Goal: Task Accomplishment & Management: Use online tool/utility

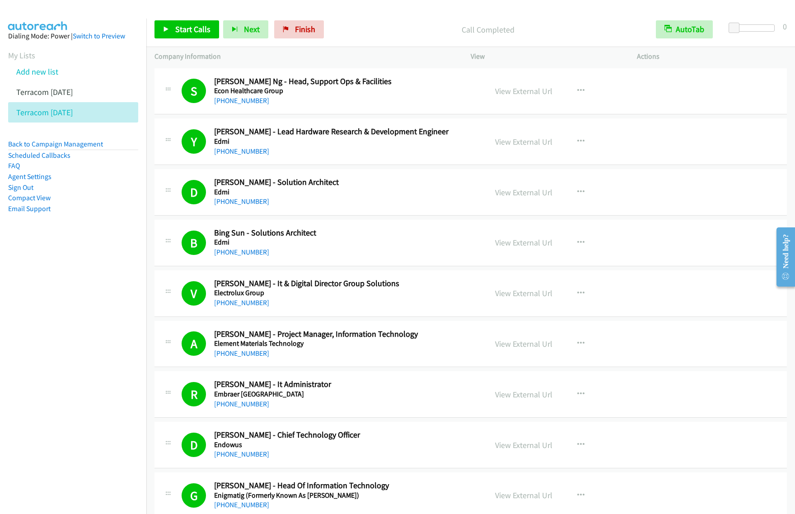
scroll to position [1863, 0]
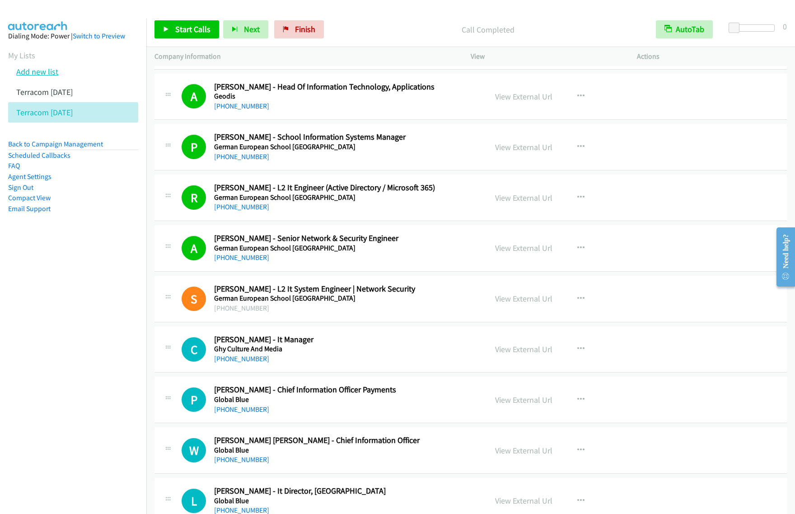
click at [48, 69] on link "Add new list" at bounding box center [37, 71] width 42 height 10
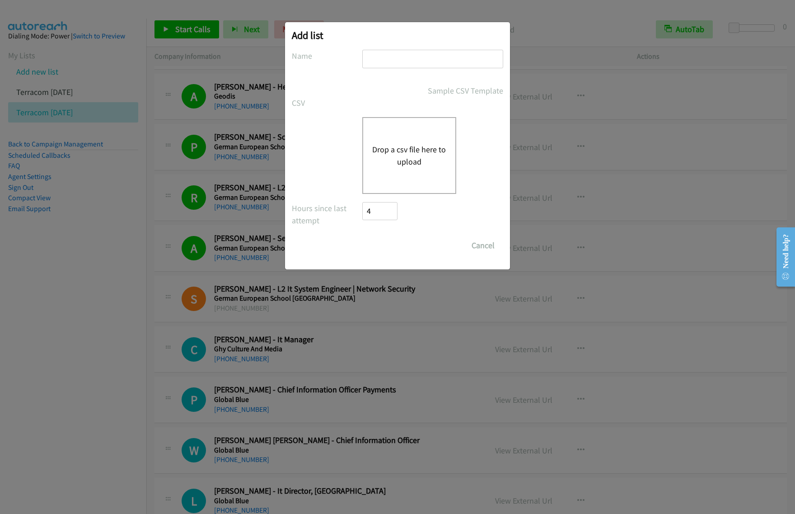
click at [416, 62] on input "text" at bounding box center [432, 59] width 141 height 19
type input "Terra MY sept 24"
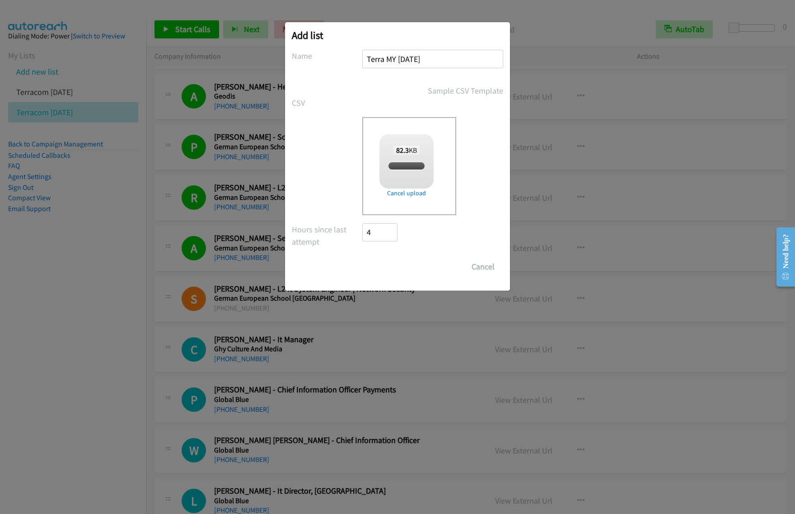
checkbox input "true"
click at [383, 261] on input "Save List" at bounding box center [385, 266] width 47 height 18
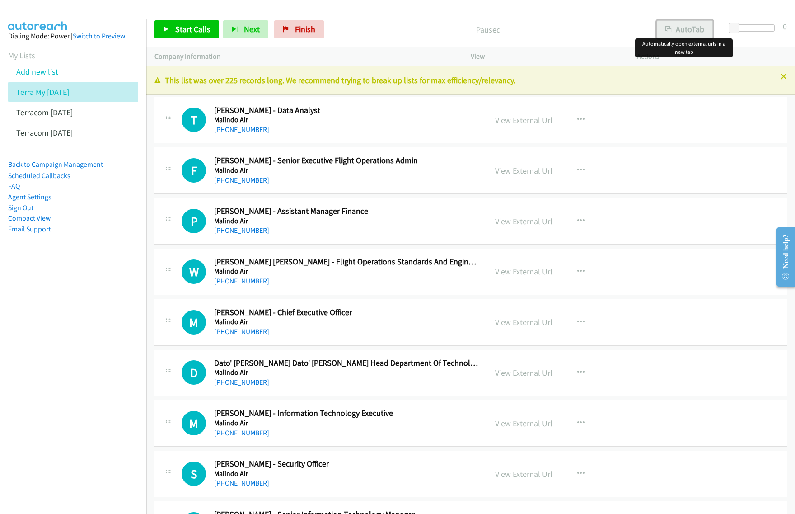
click at [696, 28] on button "AutoTab" at bounding box center [685, 29] width 56 height 18
click at [577, 120] on icon "button" at bounding box center [580, 119] width 7 height 7
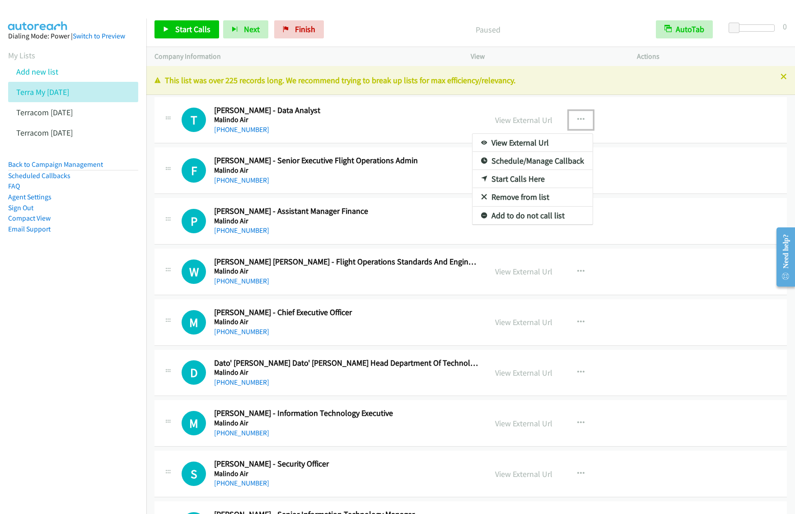
click at [556, 145] on link "View External Url" at bounding box center [532, 143] width 120 height 18
click at [579, 119] on icon "button" at bounding box center [580, 119] width 7 height 7
click at [529, 178] on link "Start Calls Here" at bounding box center [532, 179] width 120 height 18
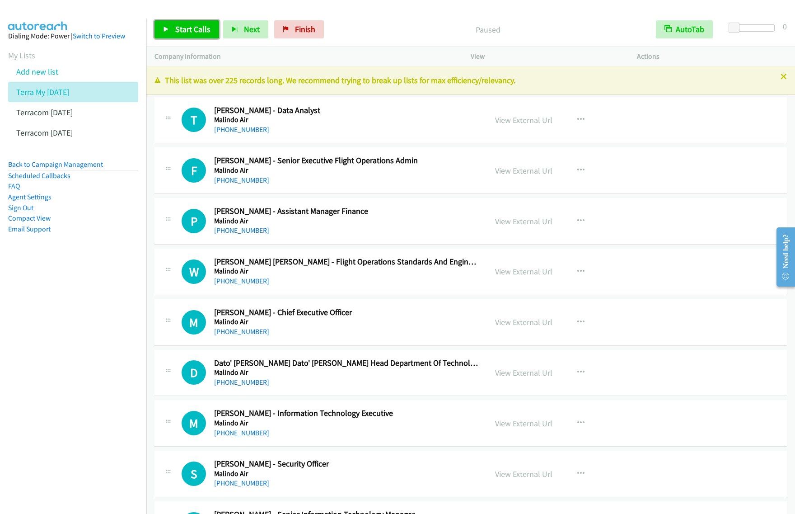
click at [189, 29] on span "Start Calls" at bounding box center [192, 29] width 35 height 10
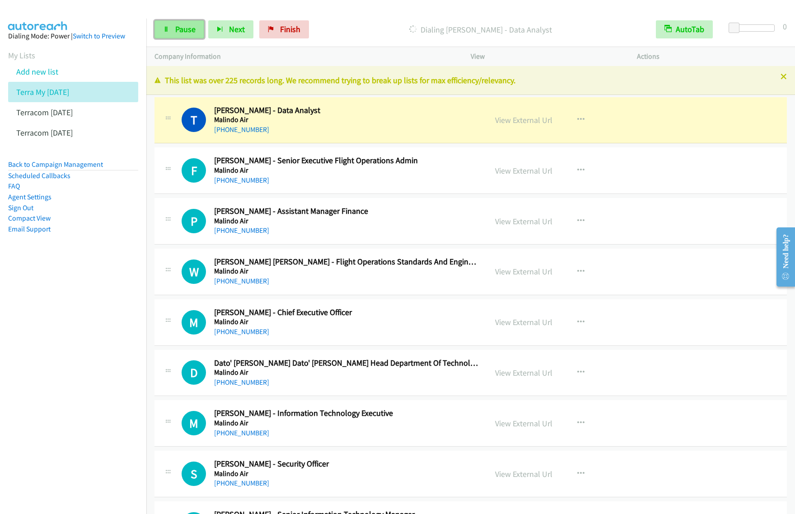
click at [186, 26] on span "Pause" at bounding box center [185, 29] width 20 height 10
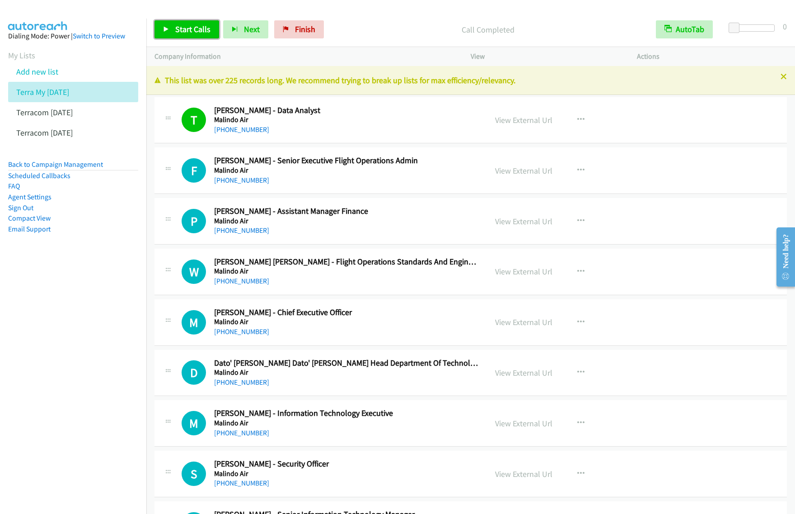
click at [209, 30] on link "Start Calls" at bounding box center [186, 29] width 65 height 18
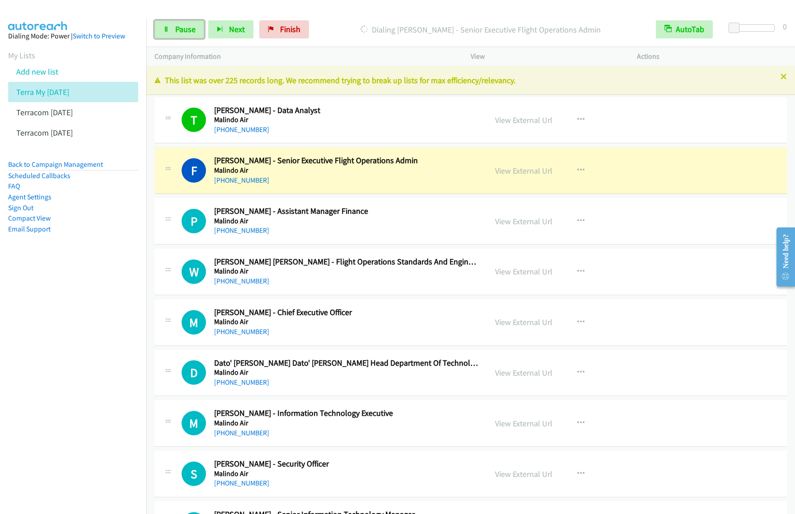
drag, startPoint x: 191, startPoint y: 28, endPoint x: 222, endPoint y: 5, distance: 38.7
click at [191, 28] on span "Pause" at bounding box center [185, 29] width 20 height 10
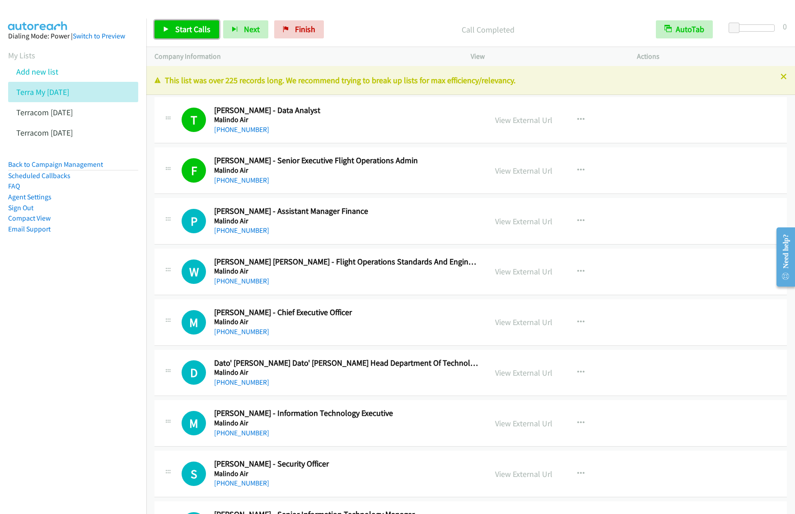
click at [199, 37] on link "Start Calls" at bounding box center [186, 29] width 65 height 18
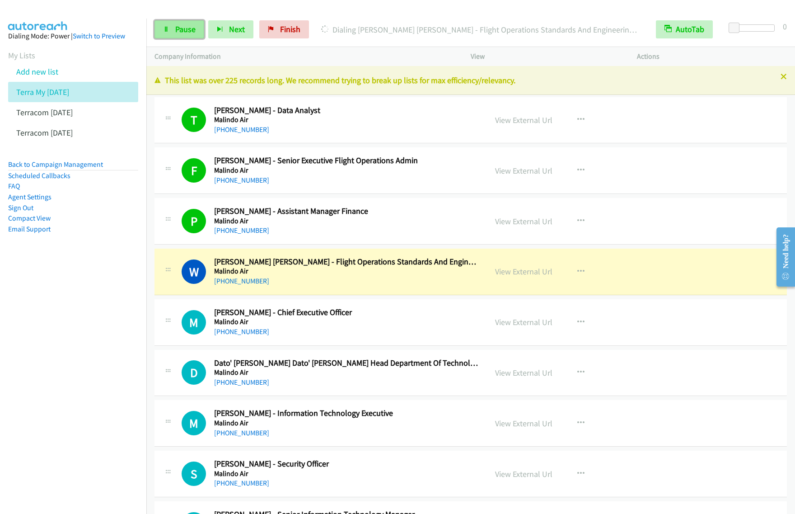
click at [195, 33] on span "Pause" at bounding box center [185, 29] width 20 height 10
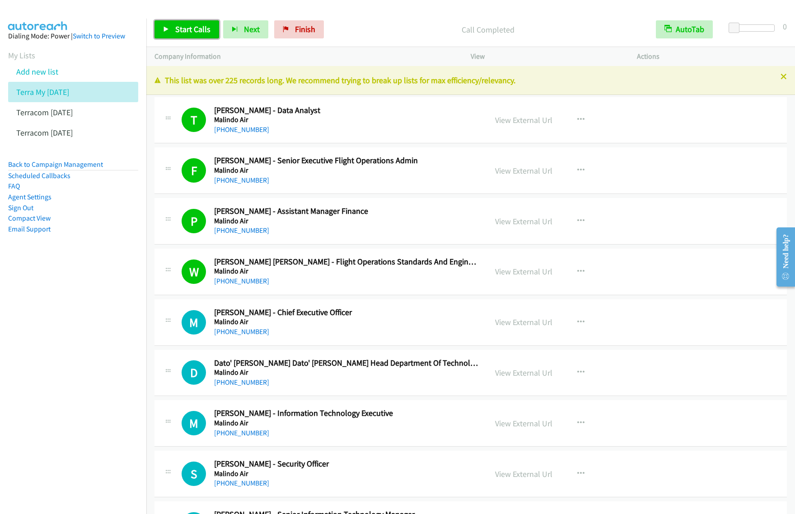
click at [201, 33] on span "Start Calls" at bounding box center [192, 29] width 35 height 10
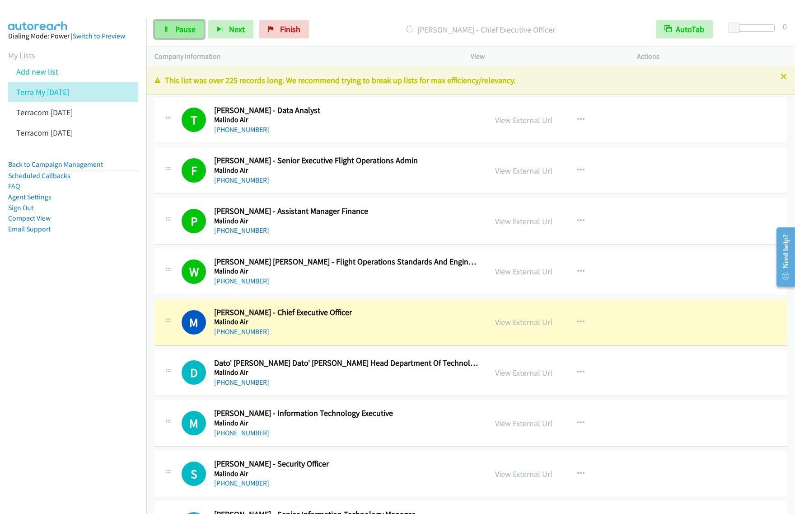
drag, startPoint x: 179, startPoint y: 32, endPoint x: 203, endPoint y: 25, distance: 24.9
click at [179, 32] on span "Pause" at bounding box center [185, 29] width 20 height 10
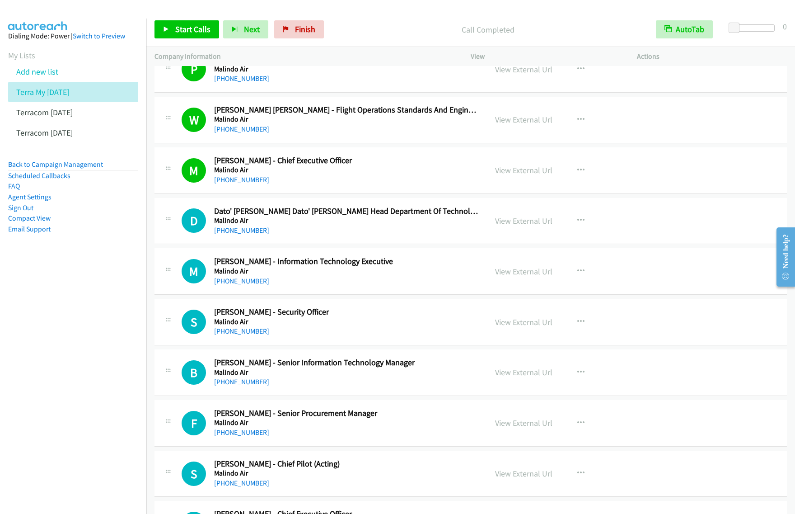
scroll to position [169, 0]
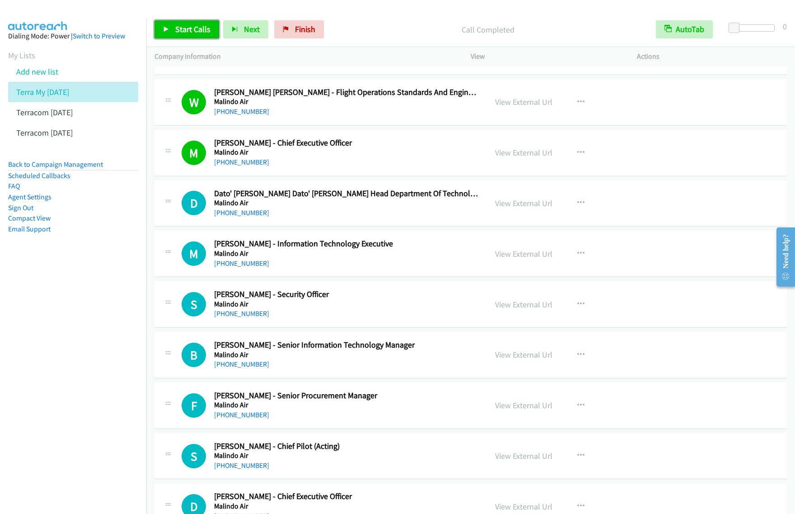
click at [206, 29] on span "Start Calls" at bounding box center [192, 29] width 35 height 10
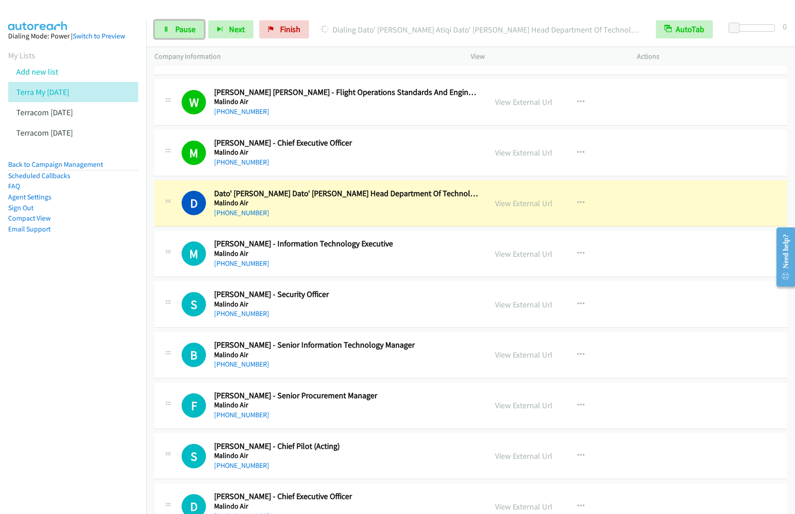
drag, startPoint x: 177, startPoint y: 25, endPoint x: 272, endPoint y: 4, distance: 97.7
click at [177, 25] on span "Pause" at bounding box center [185, 29] width 20 height 10
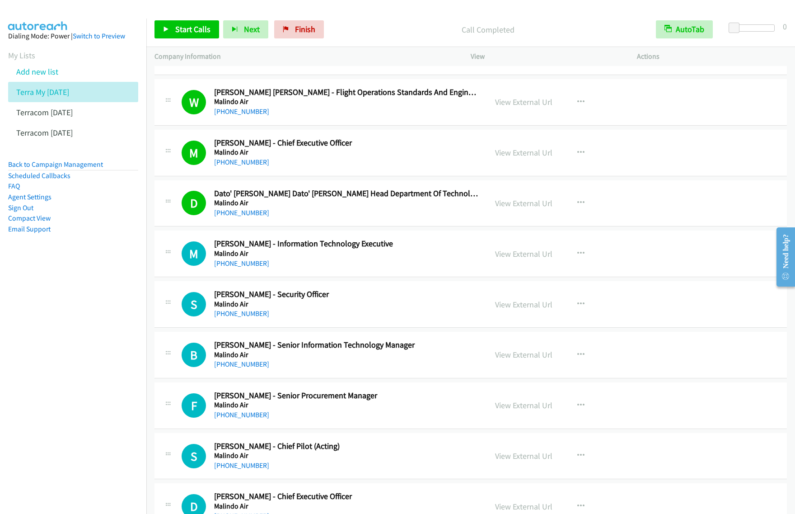
scroll to position [226, 0]
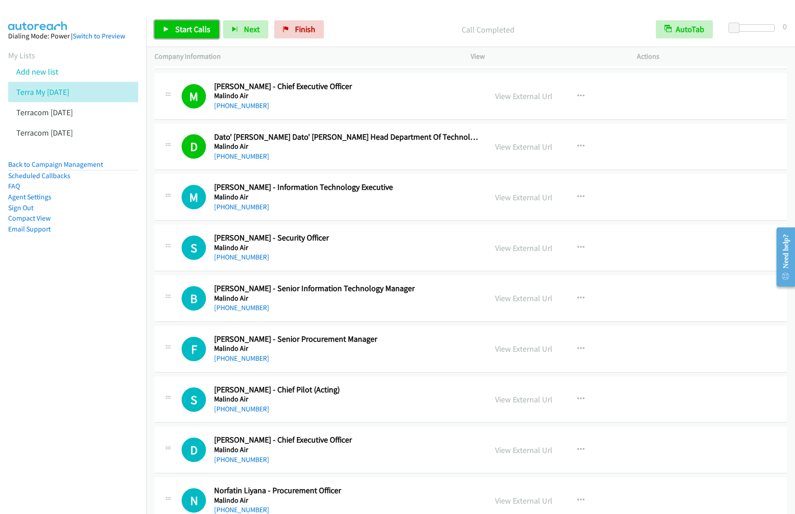
click at [185, 29] on span "Start Calls" at bounding box center [192, 29] width 35 height 10
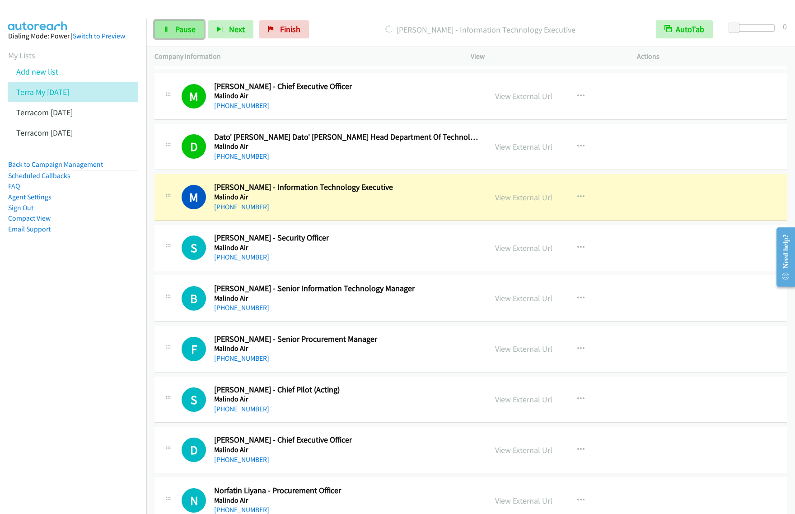
click at [178, 27] on span "Pause" at bounding box center [185, 29] width 20 height 10
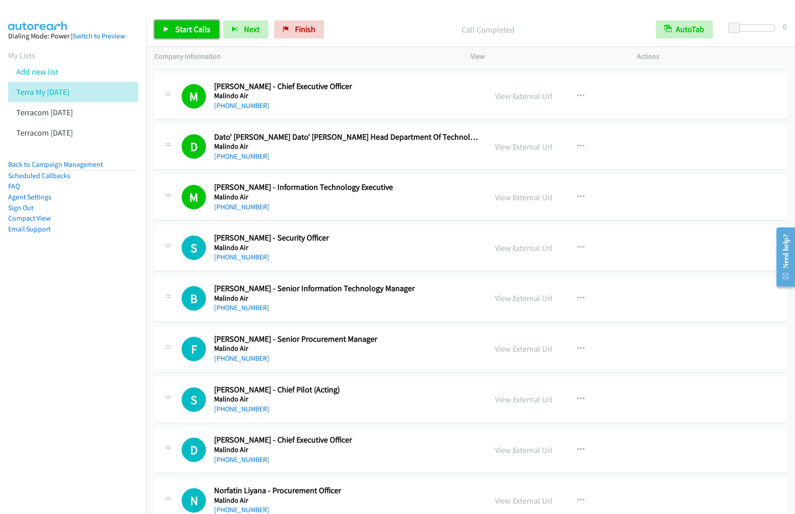
click at [202, 30] on span "Start Calls" at bounding box center [192, 29] width 35 height 10
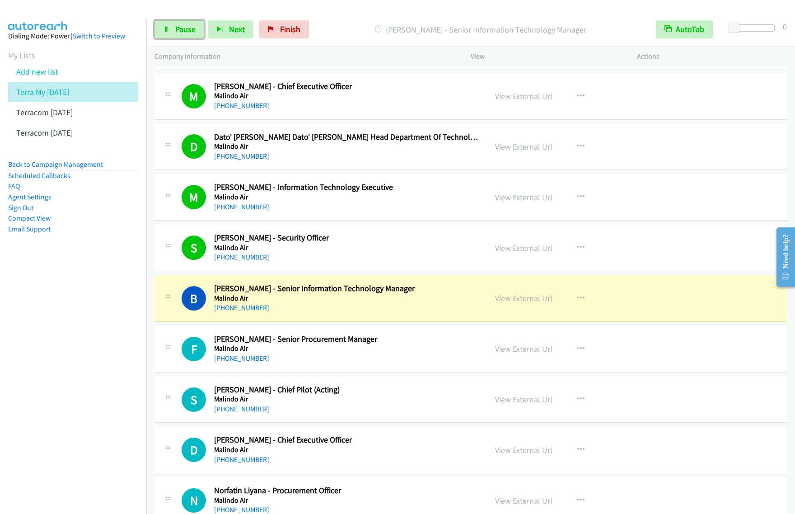
drag, startPoint x: 190, startPoint y: 28, endPoint x: 276, endPoint y: 0, distance: 90.6
click at [190, 28] on span "Pause" at bounding box center [185, 29] width 20 height 10
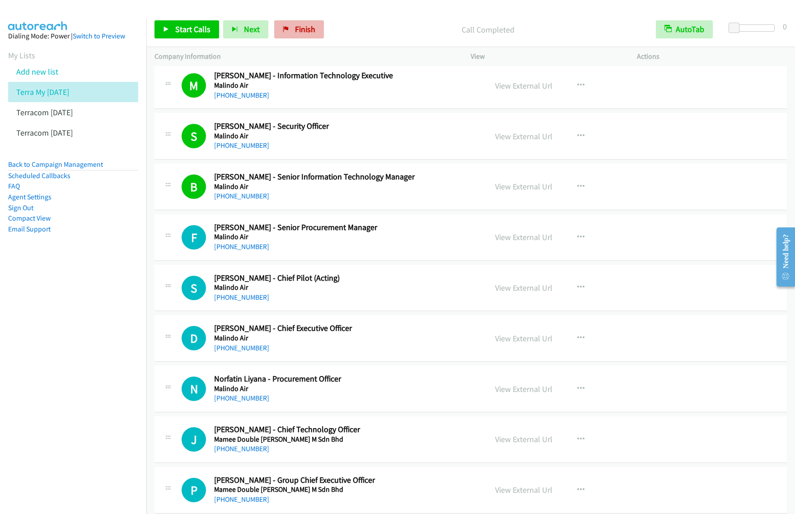
scroll to position [339, 0]
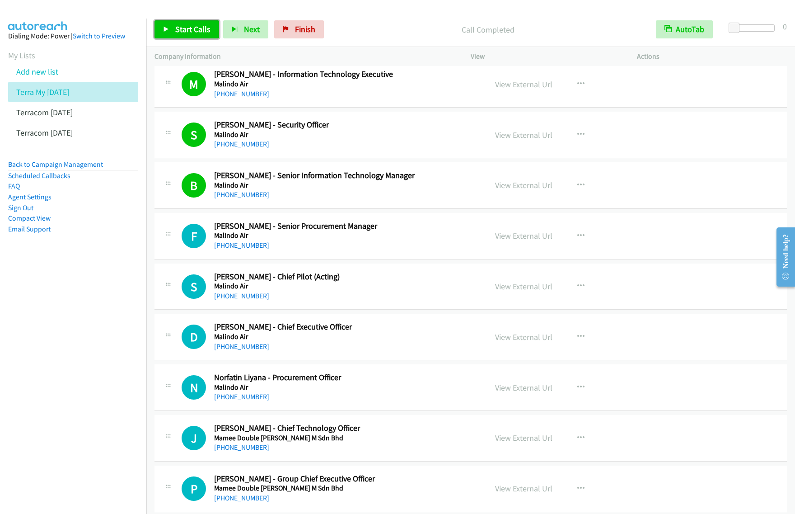
click at [204, 24] on span "Start Calls" at bounding box center [192, 29] width 35 height 10
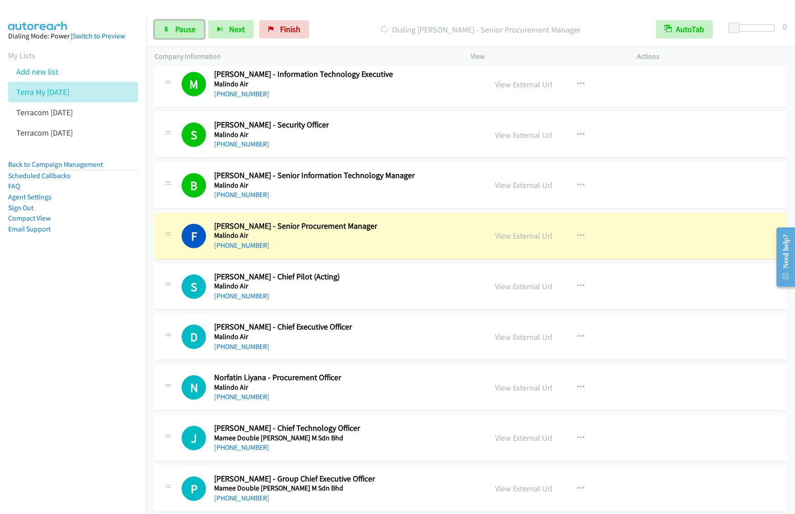
drag, startPoint x: 173, startPoint y: 31, endPoint x: 190, endPoint y: 42, distance: 20.5
click at [173, 31] on link "Pause" at bounding box center [179, 29] width 50 height 18
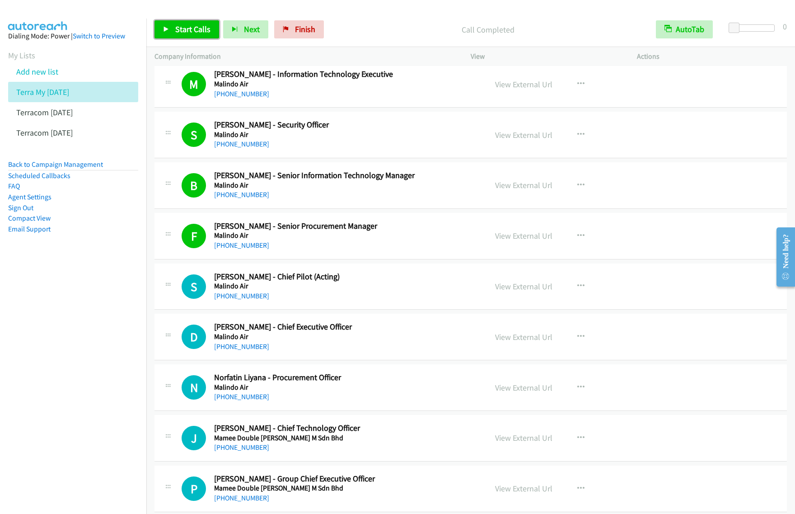
click at [204, 30] on span "Start Calls" at bounding box center [192, 29] width 35 height 10
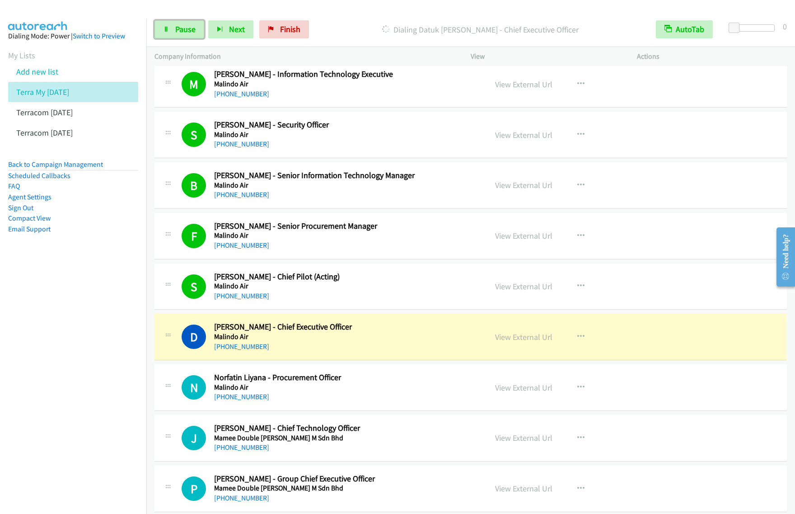
drag, startPoint x: 182, startPoint y: 30, endPoint x: 401, endPoint y: 61, distance: 220.8
click at [182, 30] on span "Pause" at bounding box center [185, 29] width 20 height 10
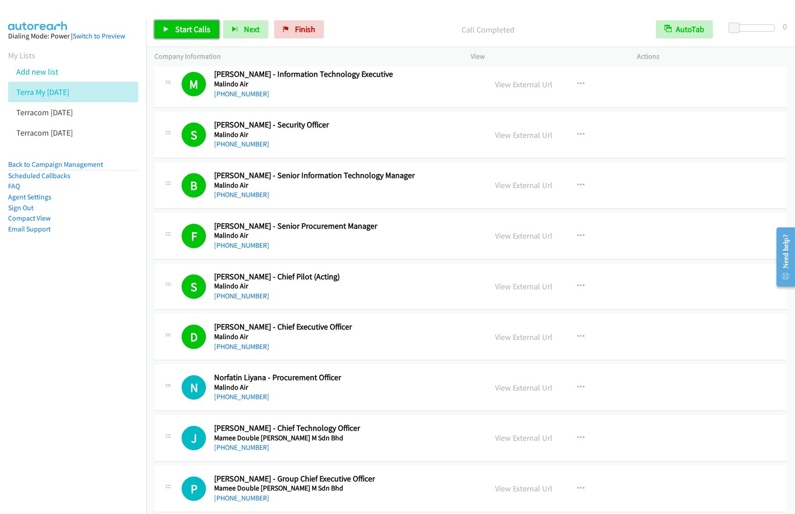
click at [178, 25] on span "Start Calls" at bounding box center [192, 29] width 35 height 10
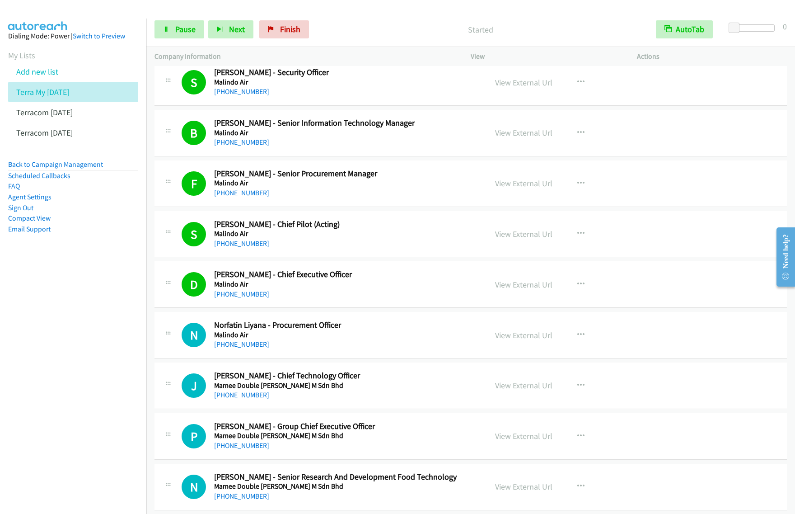
scroll to position [452, 0]
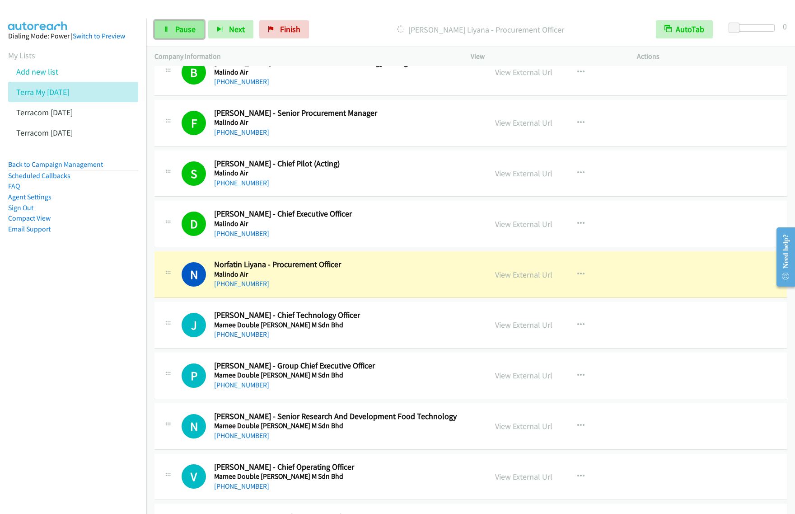
drag, startPoint x: 192, startPoint y: 35, endPoint x: 300, endPoint y: 5, distance: 112.3
click at [192, 35] on link "Pause" at bounding box center [179, 29] width 50 height 18
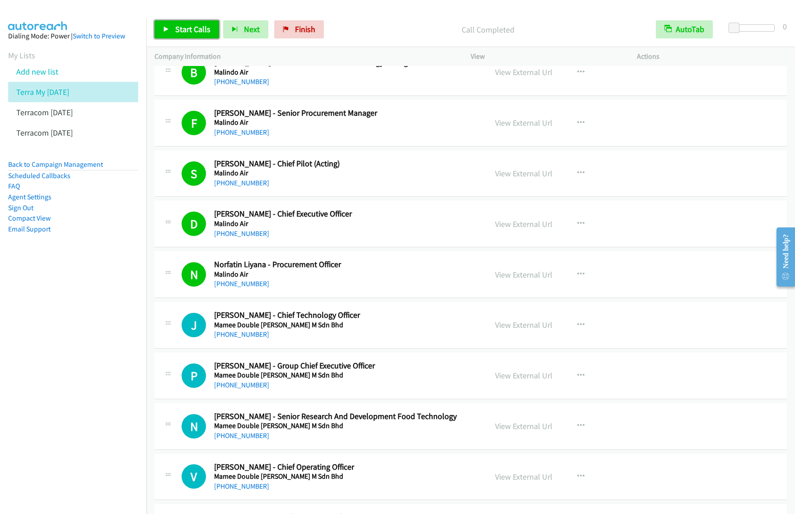
click at [191, 30] on span "Start Calls" at bounding box center [192, 29] width 35 height 10
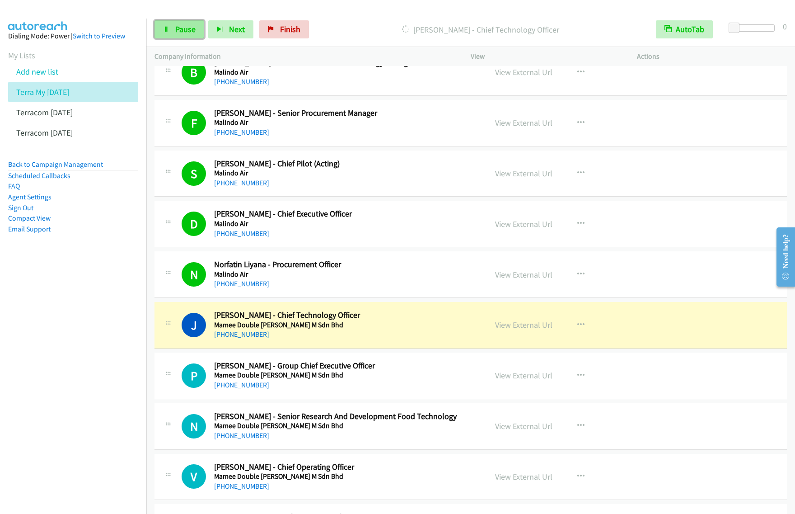
drag, startPoint x: 172, startPoint y: 28, endPoint x: 190, endPoint y: 28, distance: 17.6
click at [172, 28] on link "Pause" at bounding box center [179, 29] width 50 height 18
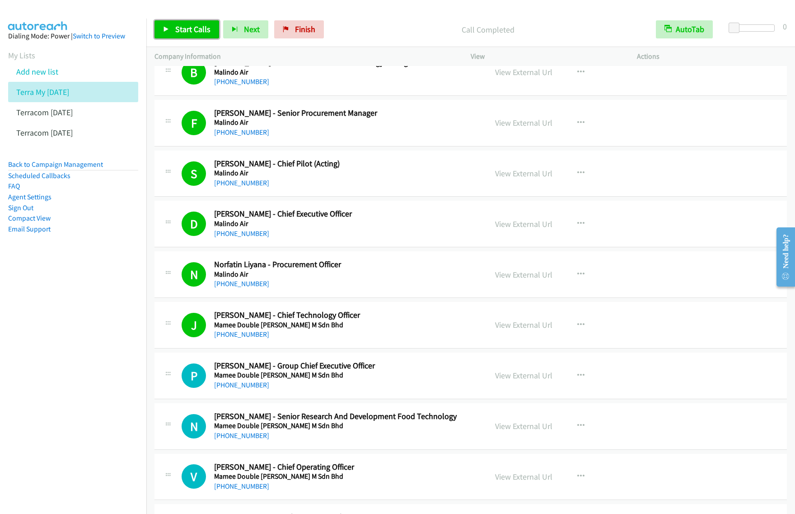
click at [191, 30] on span "Start Calls" at bounding box center [192, 29] width 35 height 10
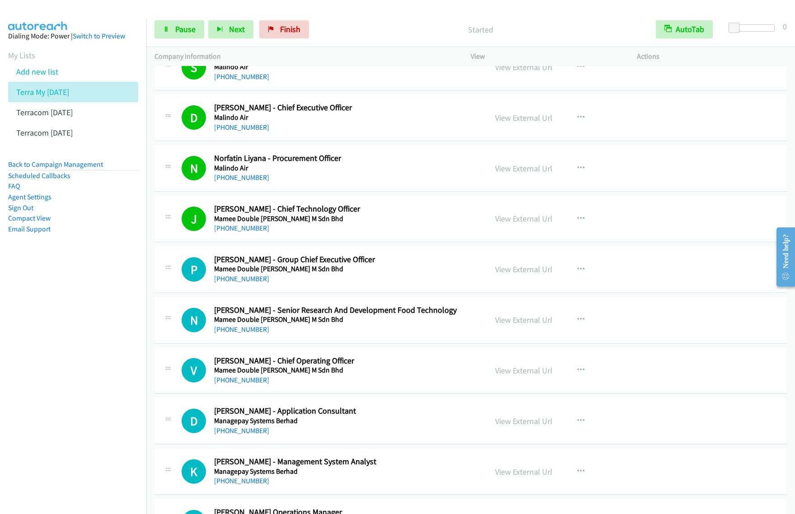
scroll to position [565, 0]
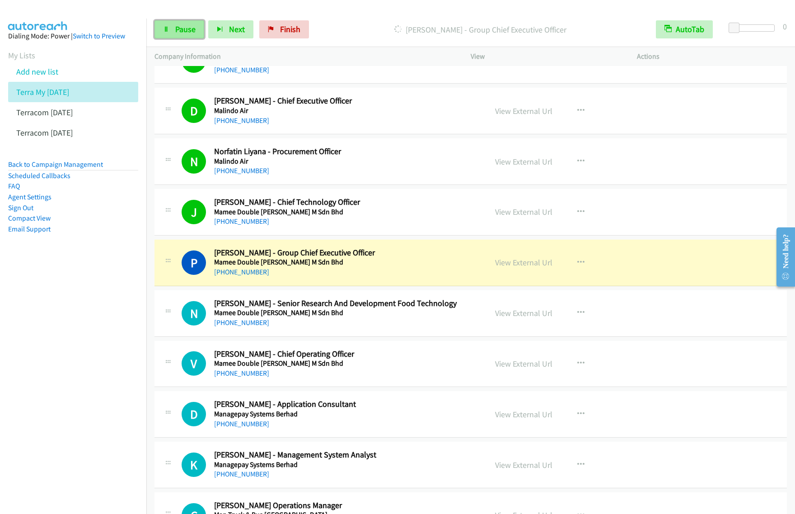
click at [182, 30] on span "Pause" at bounding box center [185, 29] width 20 height 10
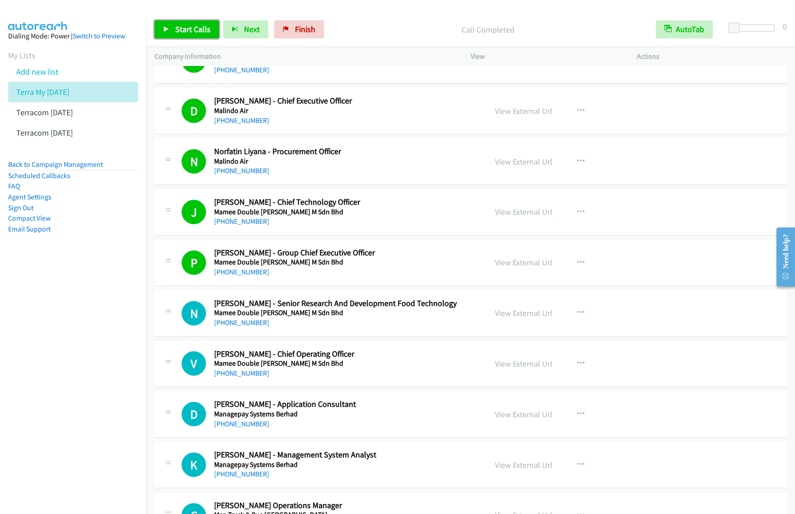
click at [189, 30] on span "Start Calls" at bounding box center [192, 29] width 35 height 10
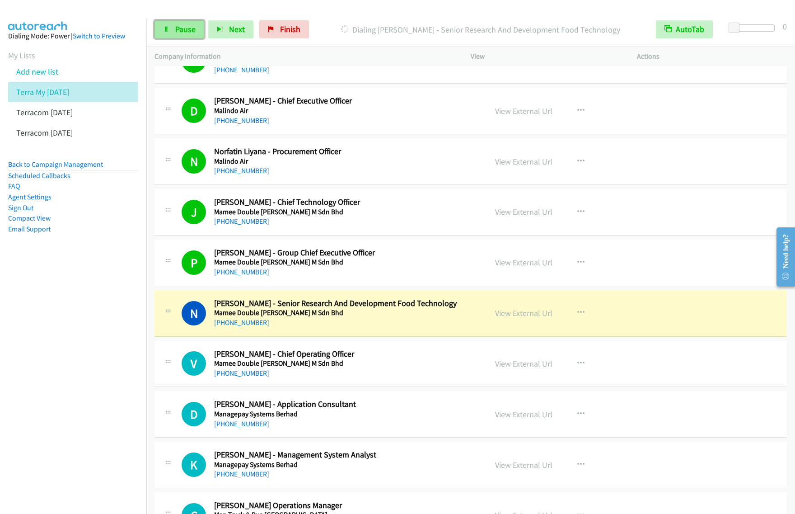
drag, startPoint x: 192, startPoint y: 23, endPoint x: 200, endPoint y: 22, distance: 7.9
click at [192, 23] on link "Pause" at bounding box center [179, 29] width 50 height 18
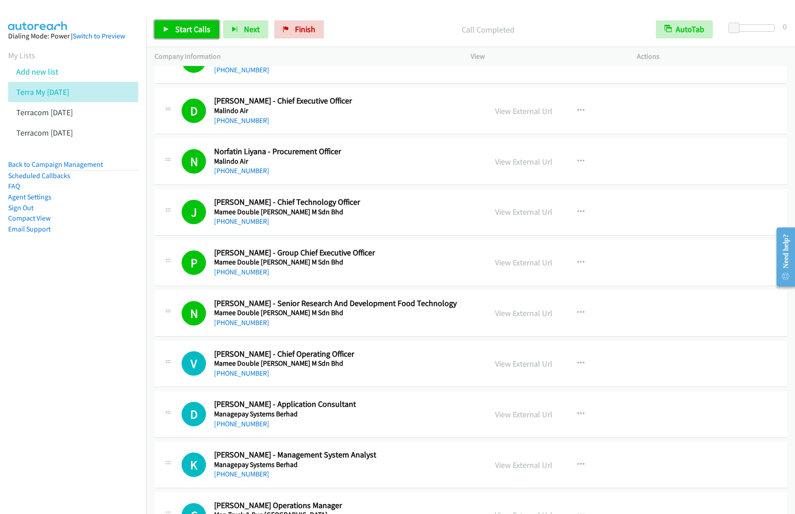
click at [206, 23] on link "Start Calls" at bounding box center [186, 29] width 65 height 18
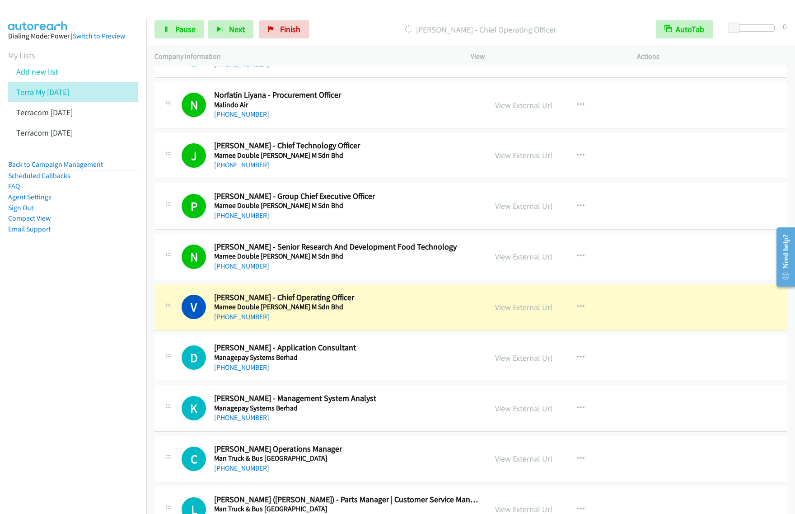
scroll to position [678, 0]
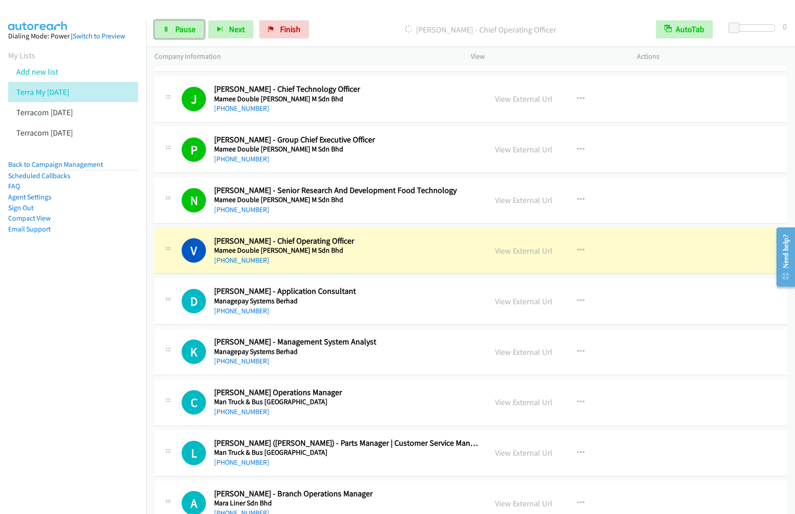
drag, startPoint x: 176, startPoint y: 32, endPoint x: 247, endPoint y: 0, distance: 77.8
click at [176, 32] on span "Pause" at bounding box center [185, 29] width 20 height 10
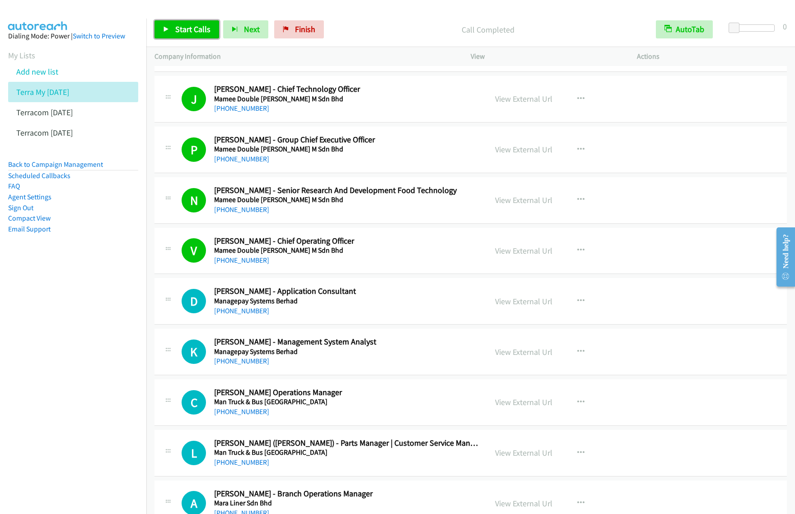
click at [187, 32] on span "Start Calls" at bounding box center [192, 29] width 35 height 10
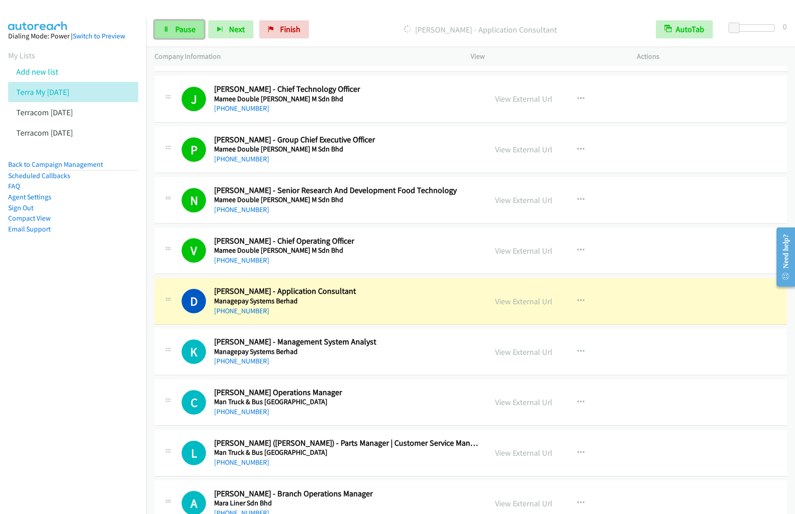
drag, startPoint x: 164, startPoint y: 29, endPoint x: 175, endPoint y: 32, distance: 11.1
click at [164, 29] on icon at bounding box center [166, 30] width 6 height 6
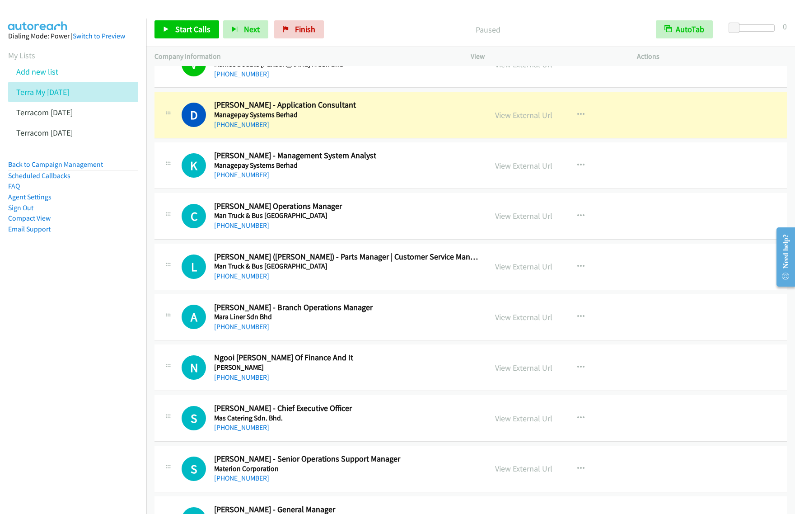
scroll to position [847, 0]
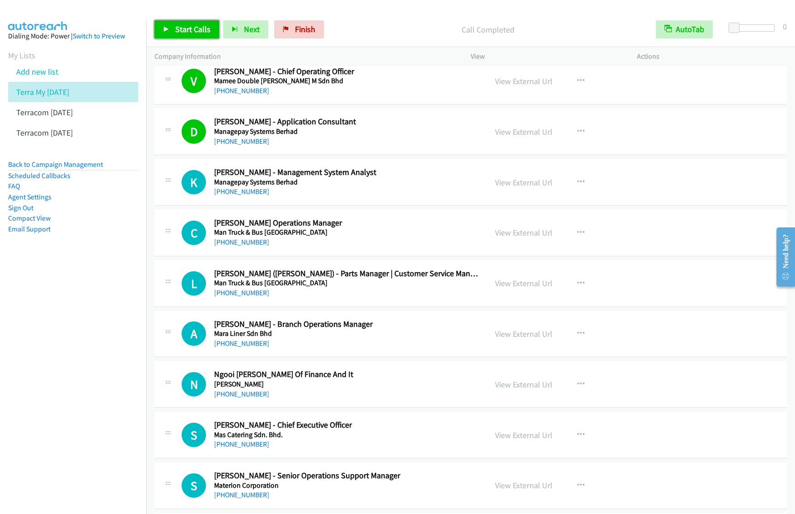
drag, startPoint x: 197, startPoint y: 29, endPoint x: 208, endPoint y: 35, distance: 12.7
click at [197, 29] on span "Start Calls" at bounding box center [192, 29] width 35 height 10
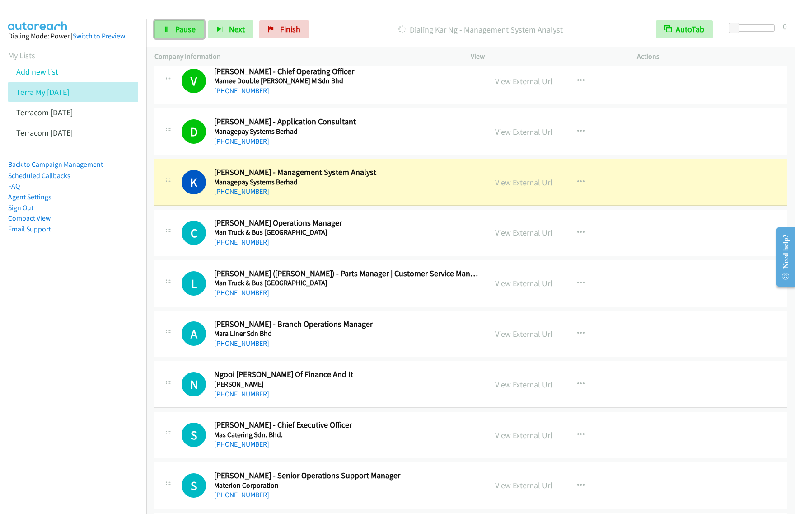
drag, startPoint x: 181, startPoint y: 31, endPoint x: 186, endPoint y: 25, distance: 7.4
click at [181, 31] on span "Pause" at bounding box center [185, 29] width 20 height 10
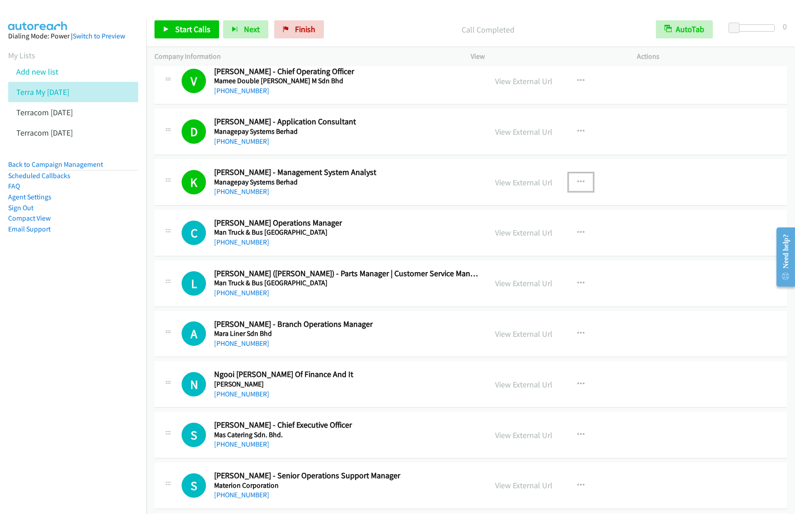
click at [577, 181] on icon "button" at bounding box center [580, 181] width 7 height 7
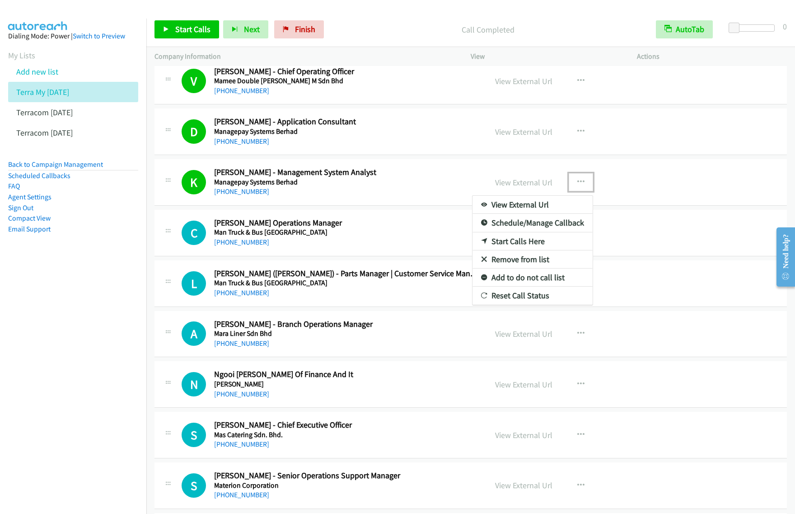
click at [545, 203] on link "View External Url" at bounding box center [532, 205] width 120 height 18
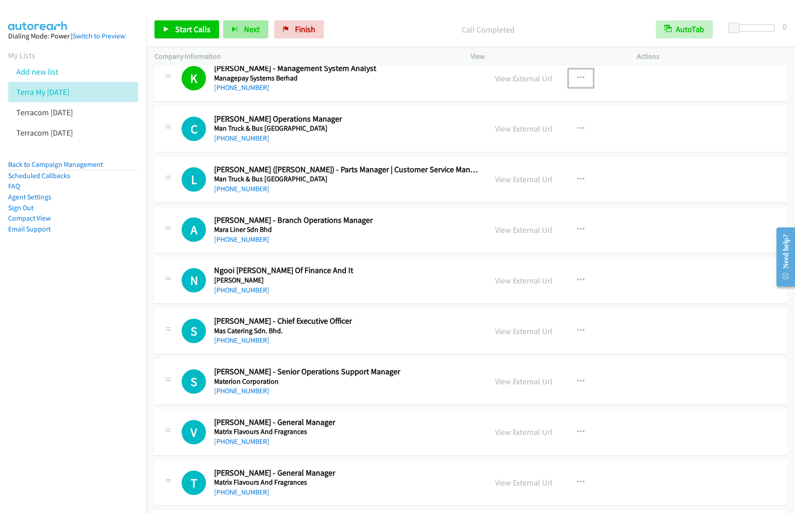
scroll to position [960, 0]
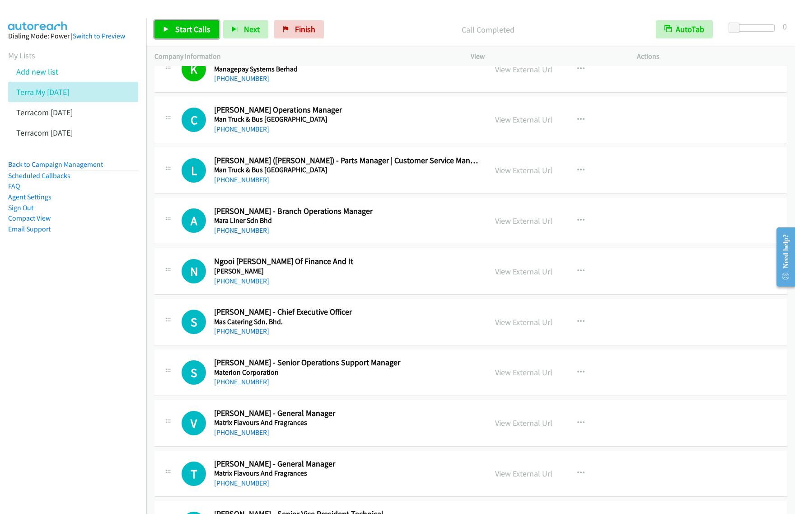
click at [205, 28] on span "Start Calls" at bounding box center [192, 29] width 35 height 10
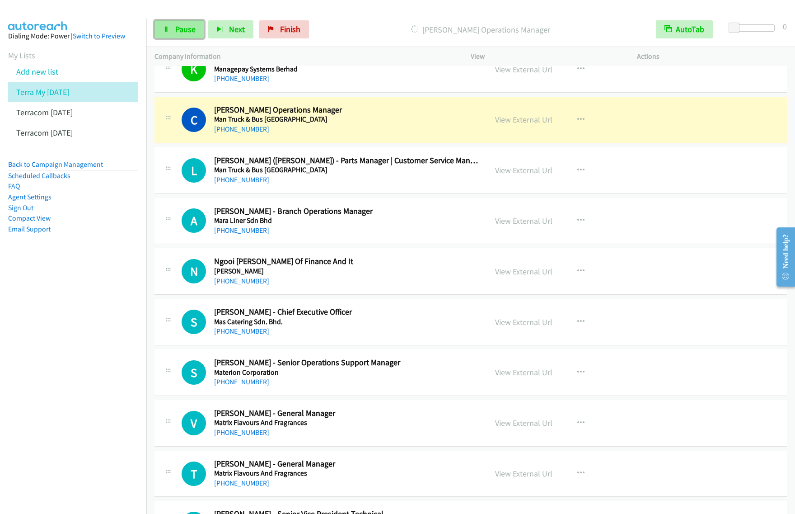
click at [184, 32] on span "Pause" at bounding box center [185, 29] width 20 height 10
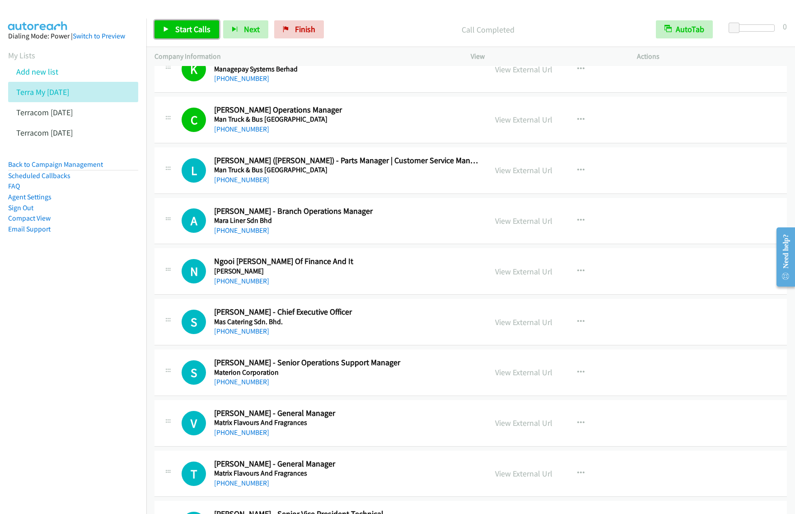
click at [194, 32] on span "Start Calls" at bounding box center [192, 29] width 35 height 10
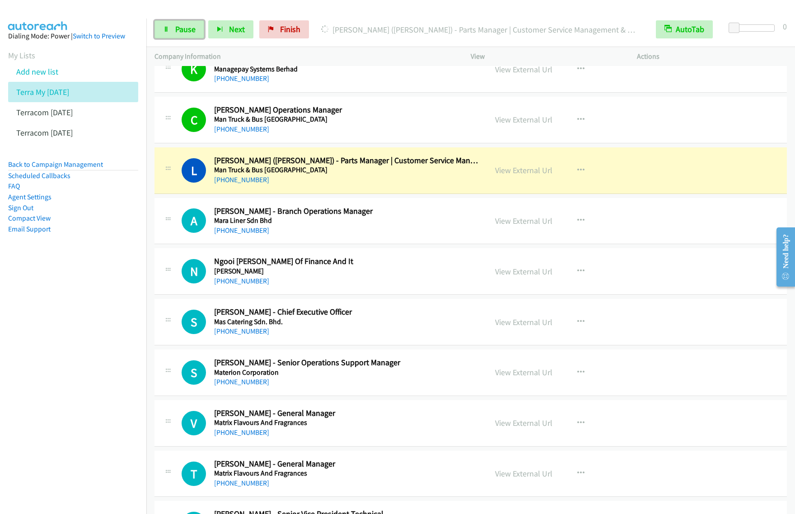
click at [160, 21] on link "Pause" at bounding box center [179, 29] width 50 height 18
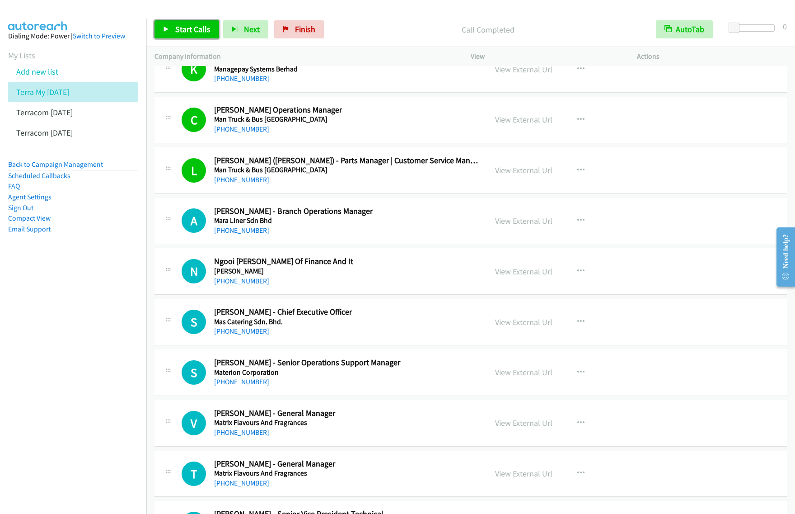
drag, startPoint x: 194, startPoint y: 25, endPoint x: 204, endPoint y: 23, distance: 9.7
click at [194, 25] on span "Start Calls" at bounding box center [192, 29] width 35 height 10
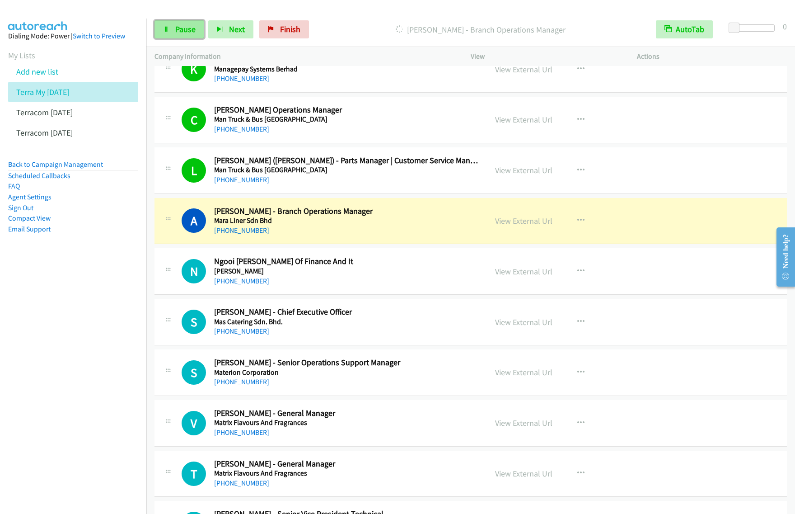
drag, startPoint x: 183, startPoint y: 28, endPoint x: 191, endPoint y: 28, distance: 7.2
click at [183, 28] on span "Pause" at bounding box center [185, 29] width 20 height 10
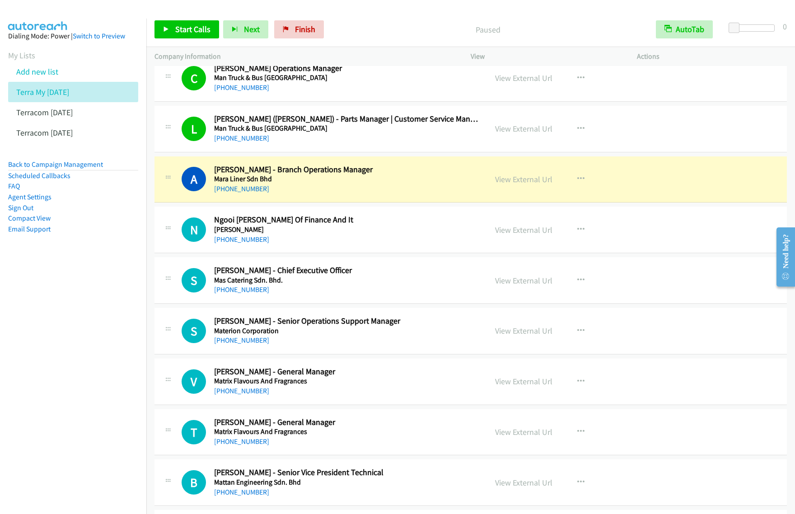
scroll to position [1073, 0]
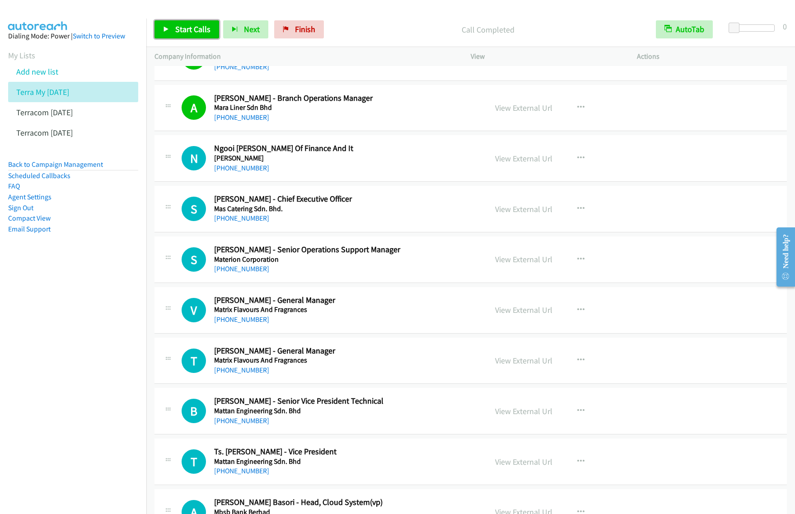
click at [212, 33] on link "Start Calls" at bounding box center [186, 29] width 65 height 18
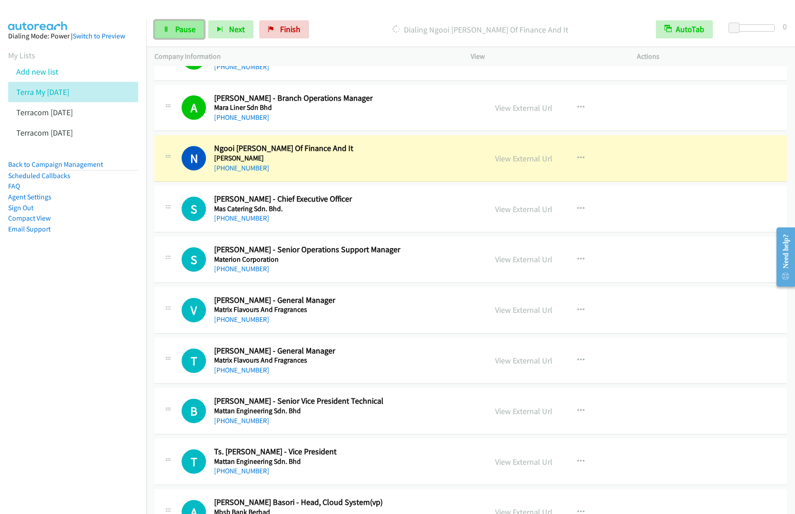
click at [162, 28] on link "Pause" at bounding box center [179, 29] width 50 height 18
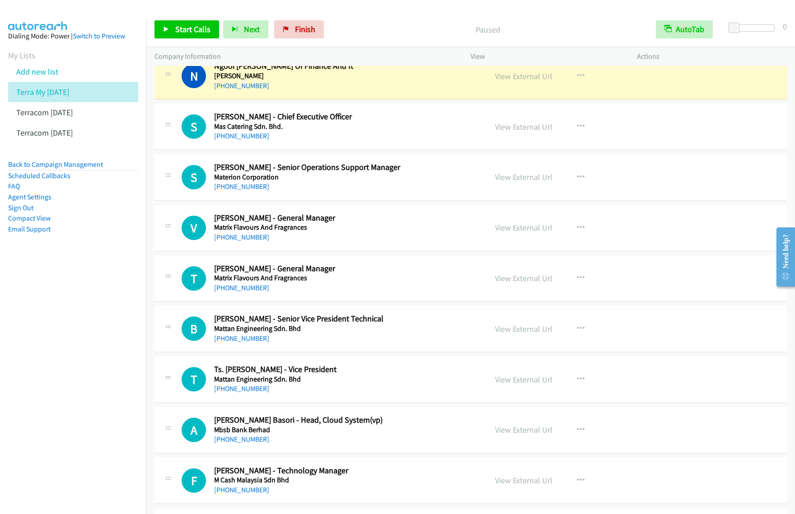
scroll to position [1129, 0]
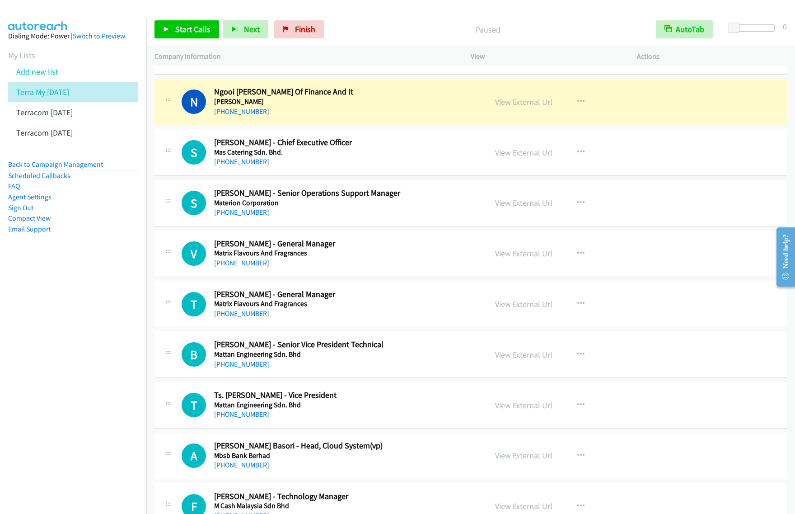
click at [18, 306] on nav "Dialing Mode: Power | Switch to Preview My Lists Add new list Terra My Sept 24 …" at bounding box center [73, 276] width 147 height 514
